Goal: Register for event/course

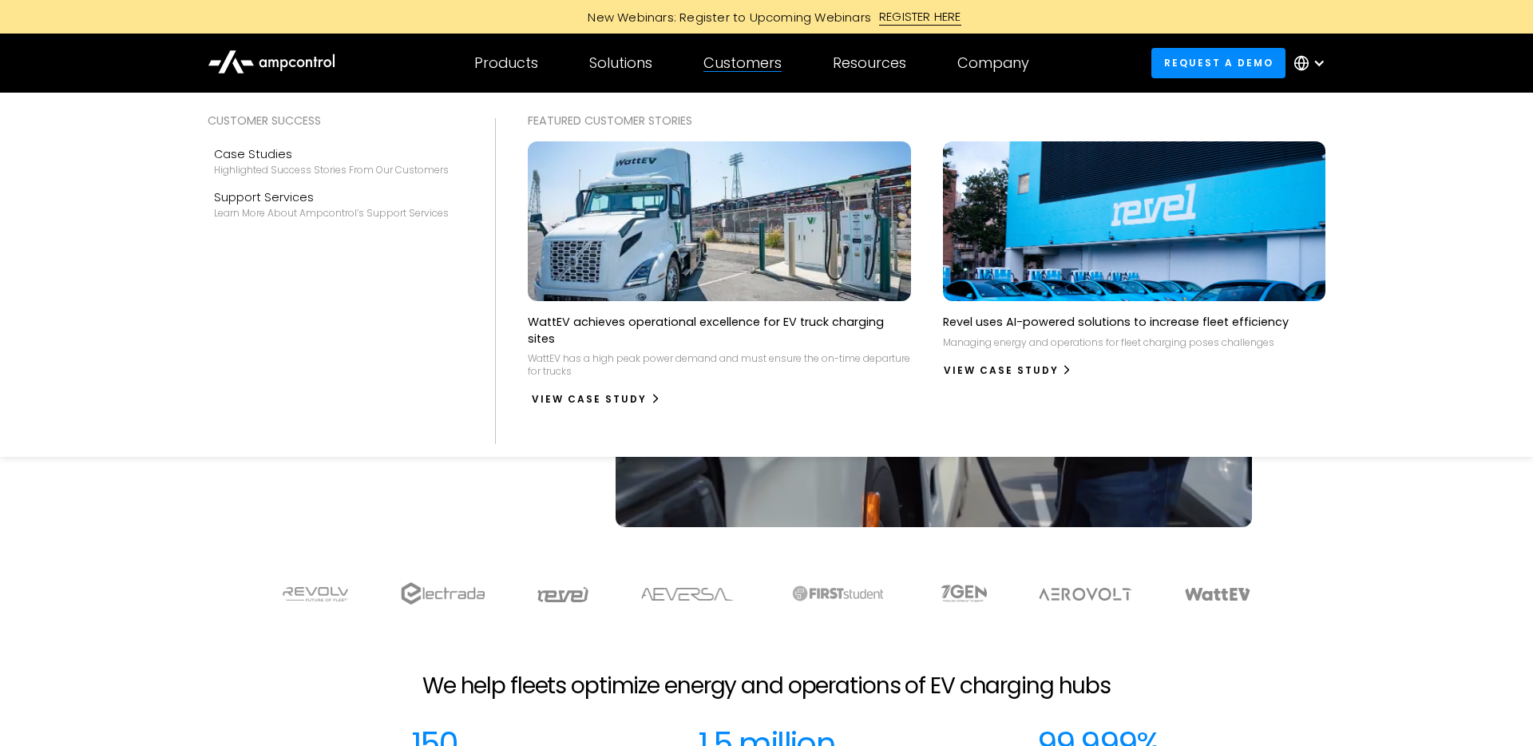
click at [594, 386] on link "View Case Study" at bounding box center [596, 399] width 130 height 26
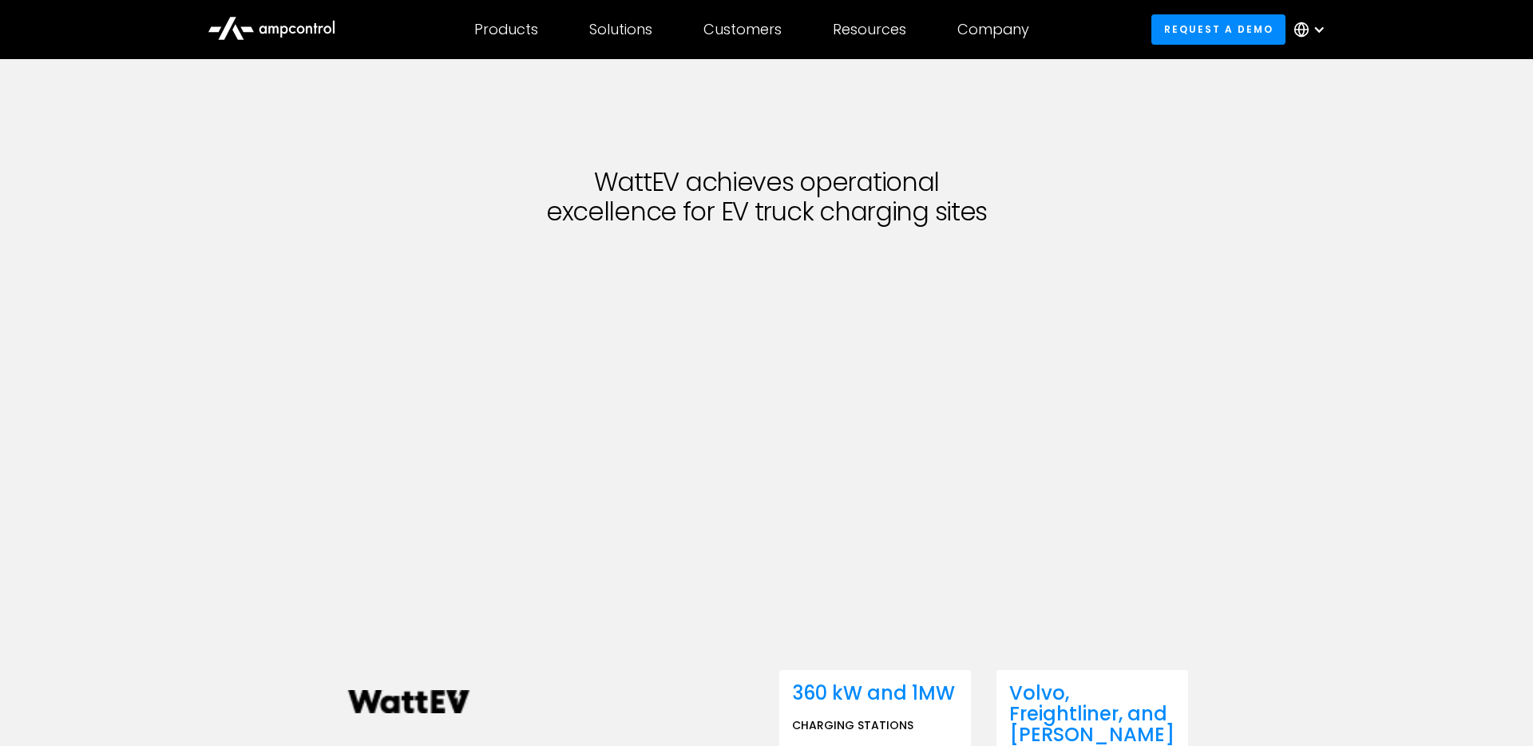
click at [315, 36] on icon at bounding box center [272, 27] width 128 height 38
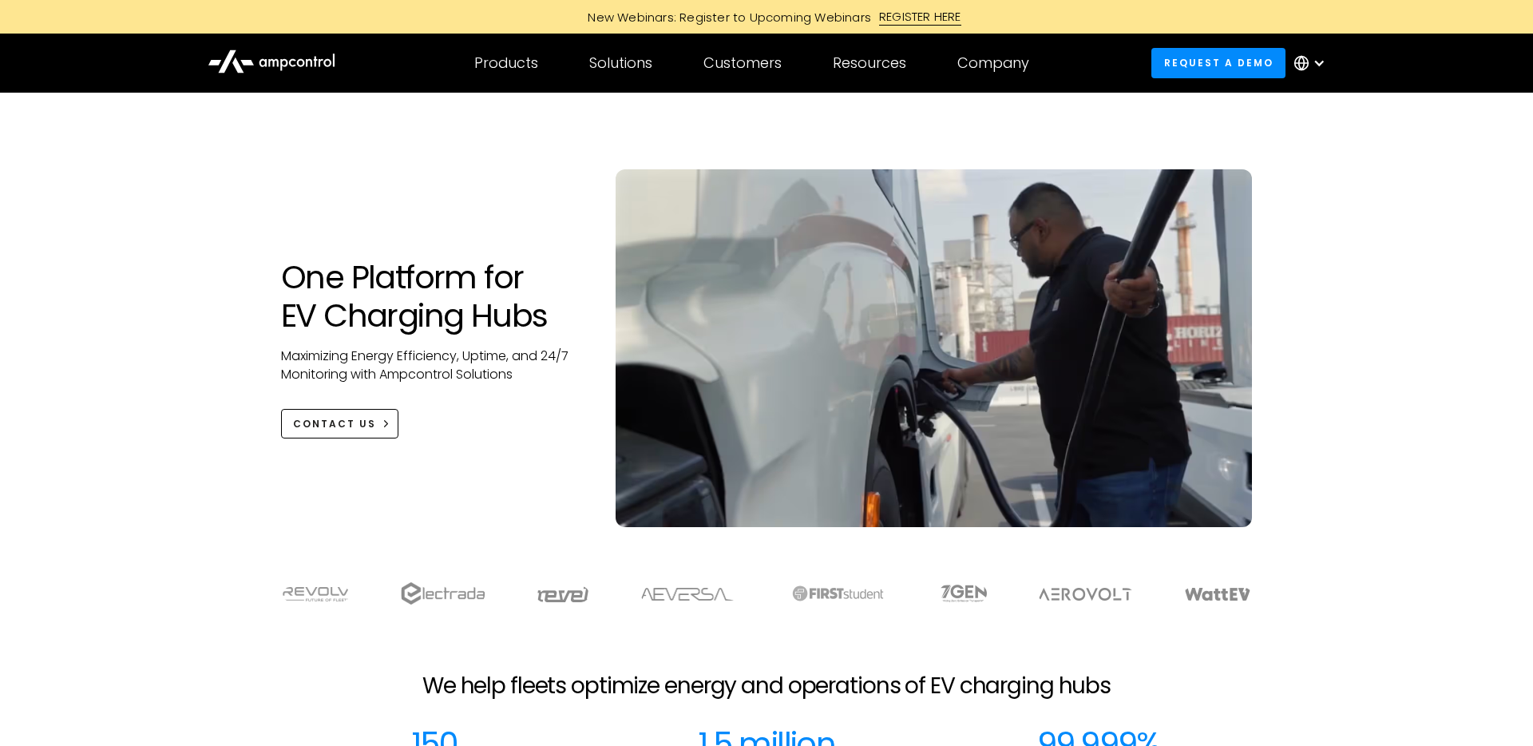
click at [934, 18] on div "REGISTER HERE" at bounding box center [920, 17] width 82 height 18
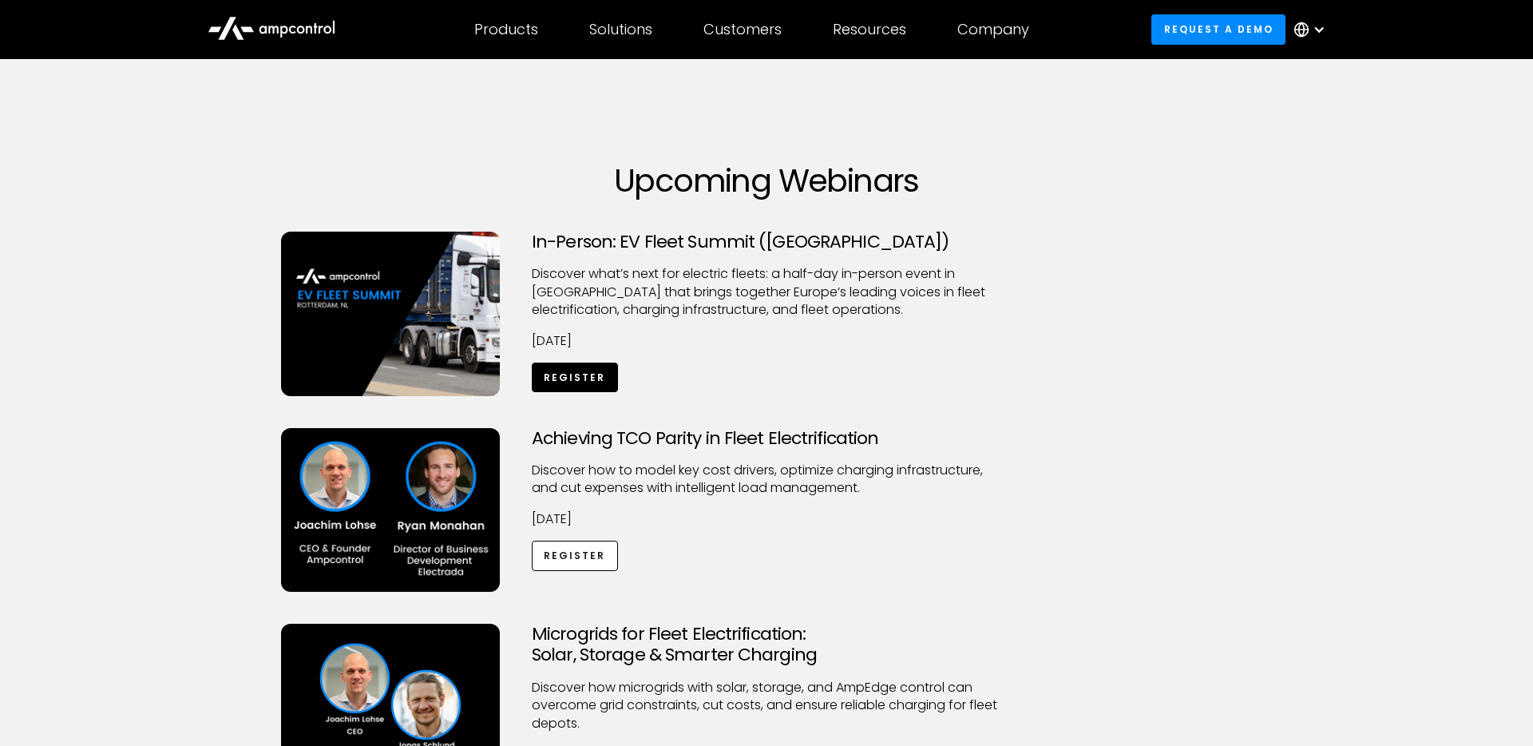
click at [580, 379] on link "Register" at bounding box center [575, 377] width 86 height 30
